Goal: Find specific page/section: Find specific page/section

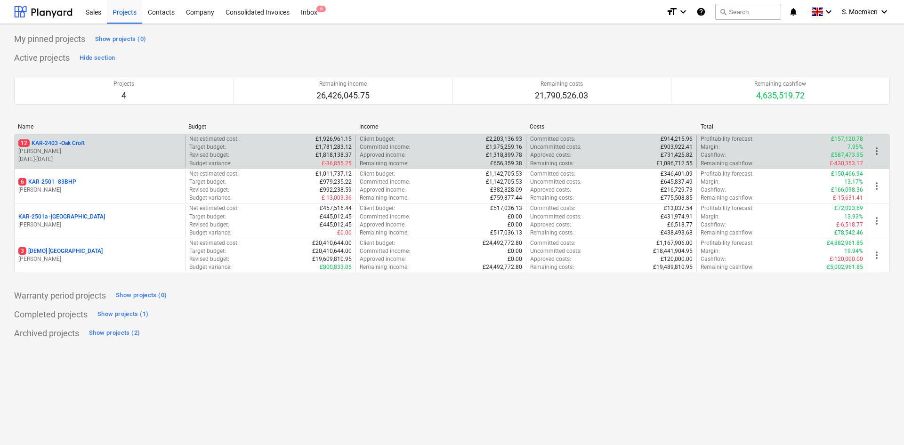
click at [97, 153] on p "[PERSON_NAME]" at bounding box center [99, 151] width 163 height 8
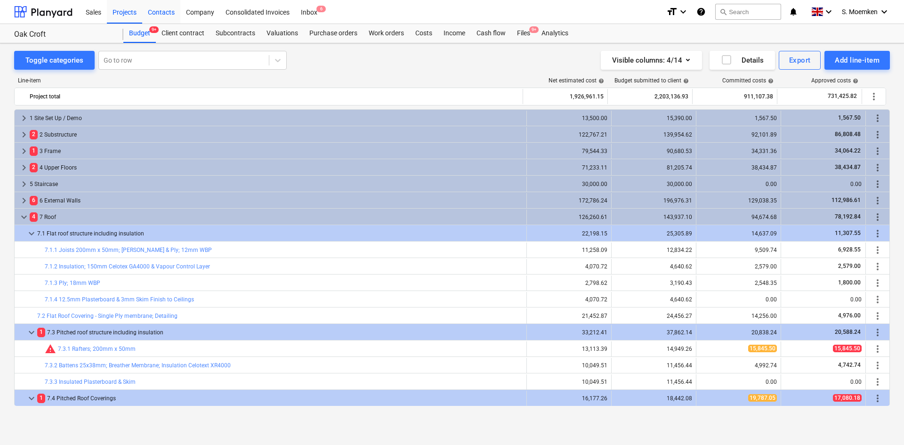
scroll to position [165, 0]
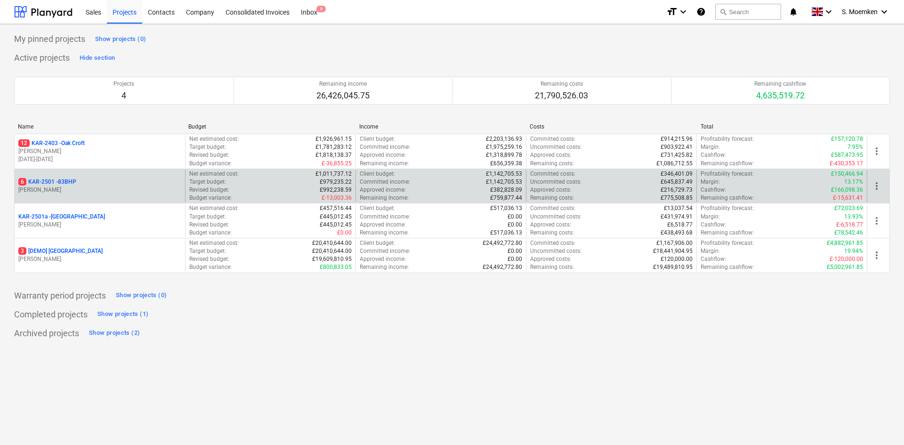
click at [103, 188] on p "[PERSON_NAME]" at bounding box center [99, 190] width 163 height 8
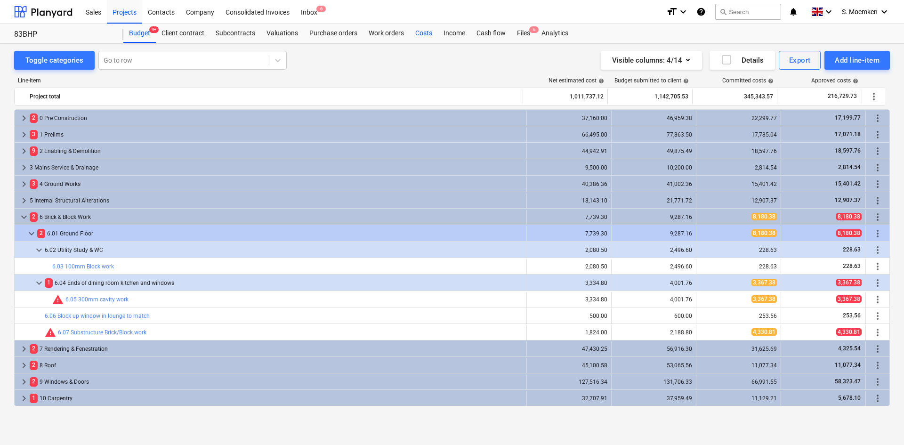
click at [422, 33] on div "Costs" at bounding box center [424, 33] width 28 height 19
